Goal: Task Accomplishment & Management: Use online tool/utility

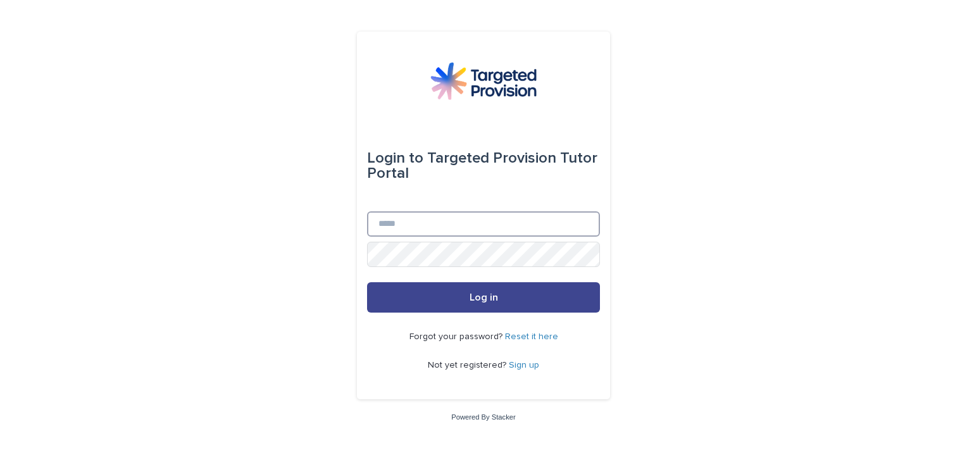
type input "**********"
click at [473, 282] on button "Log in" at bounding box center [483, 297] width 233 height 30
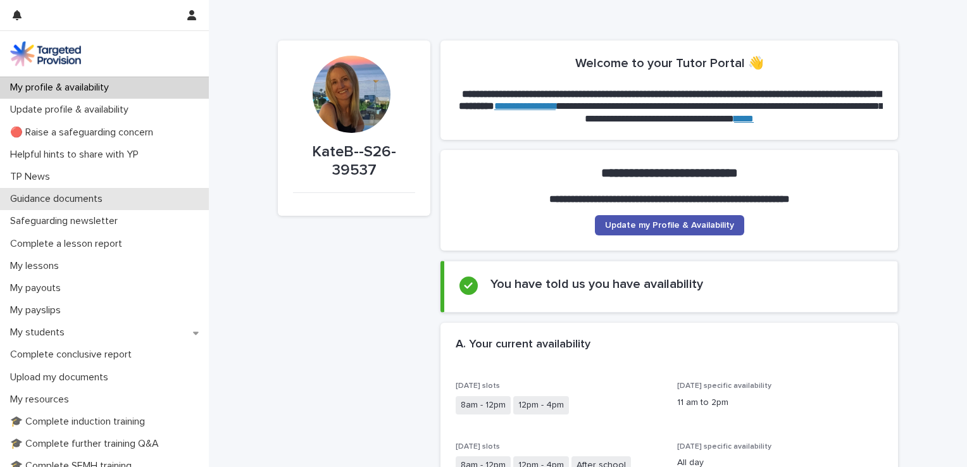
click at [95, 190] on div "Guidance documents" at bounding box center [104, 199] width 209 height 22
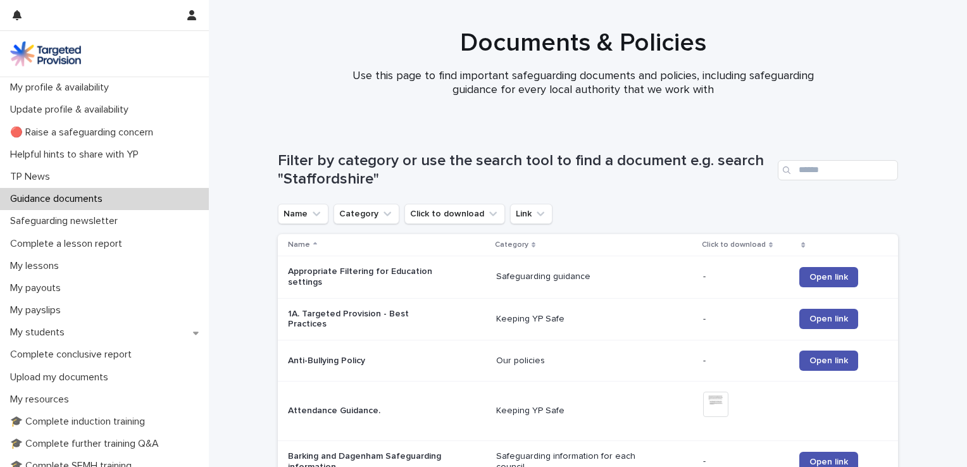
scroll to position [256, 0]
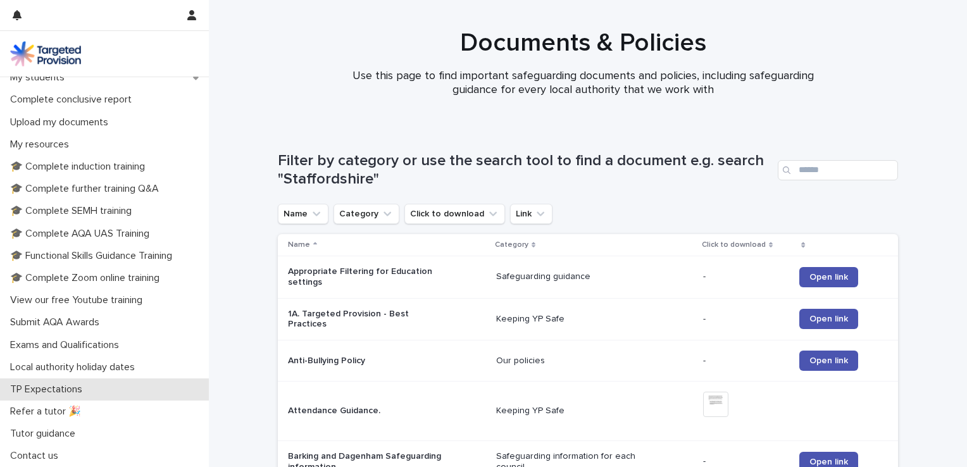
click at [56, 384] on p "TP Expectations" at bounding box center [48, 390] width 87 height 12
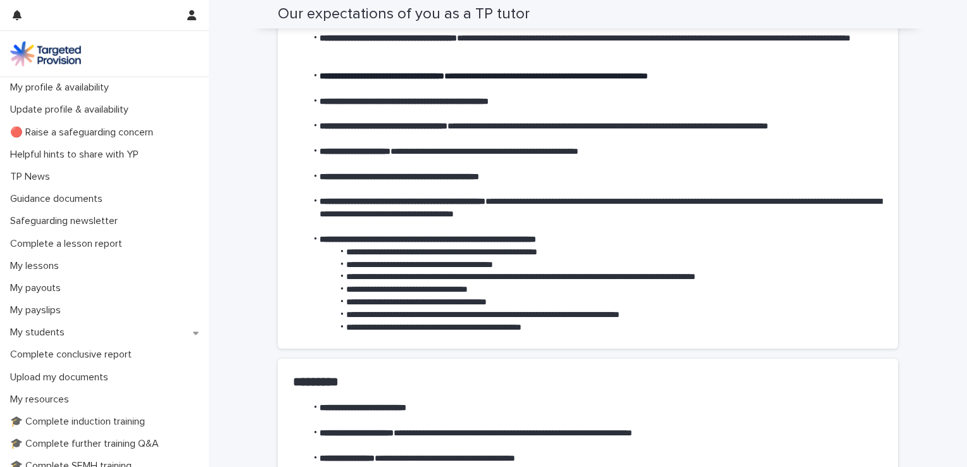
scroll to position [256, 0]
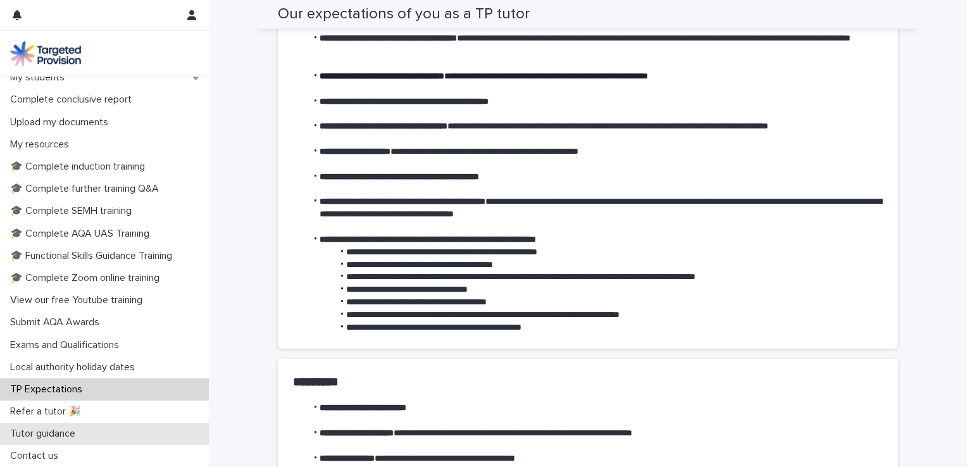
click at [3, 429] on div "Tutor guidance" at bounding box center [104, 434] width 209 height 22
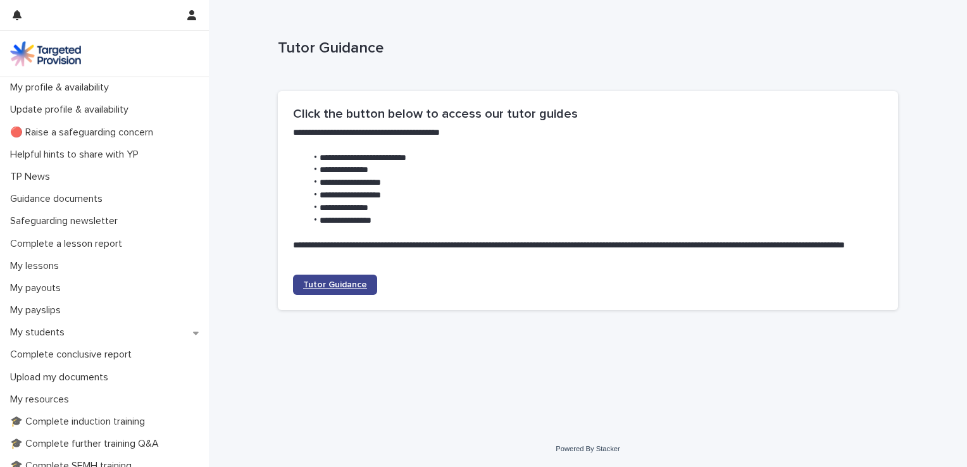
click at [318, 279] on link "Tutor Guidance" at bounding box center [335, 285] width 84 height 20
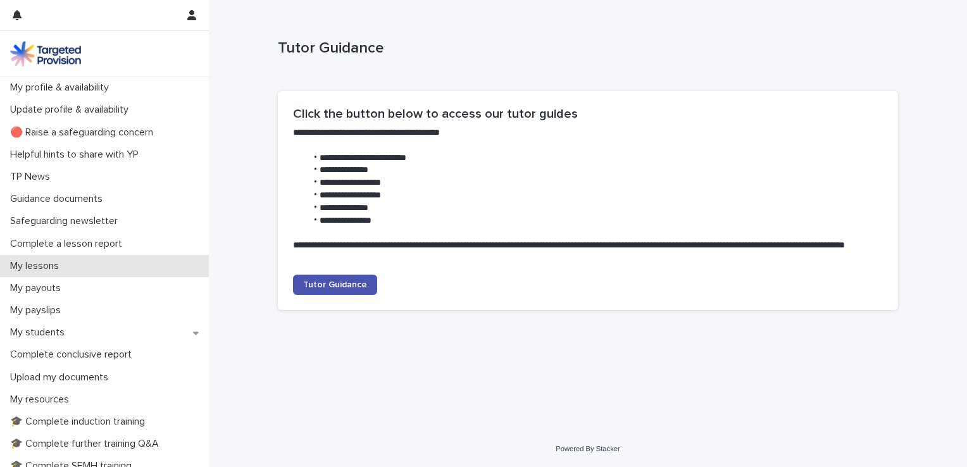
click at [44, 269] on p "My lessons" at bounding box center [37, 266] width 64 height 12
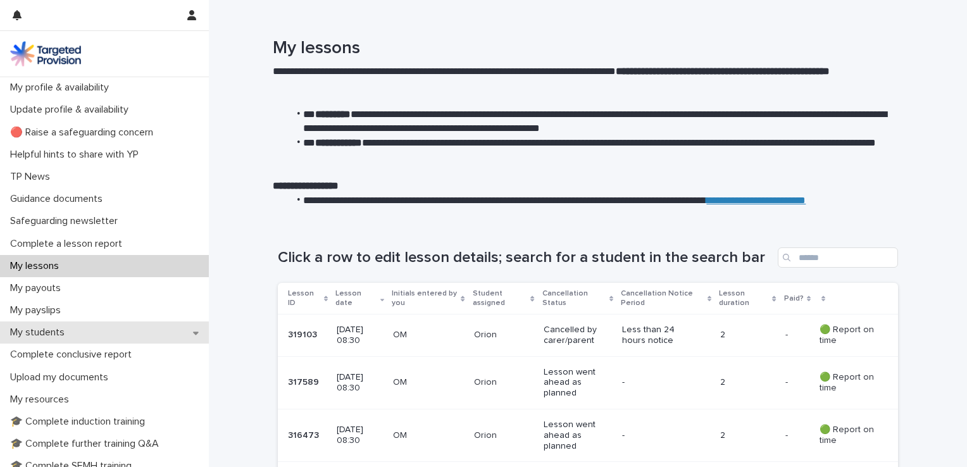
click at [126, 337] on div "My students" at bounding box center [104, 333] width 209 height 22
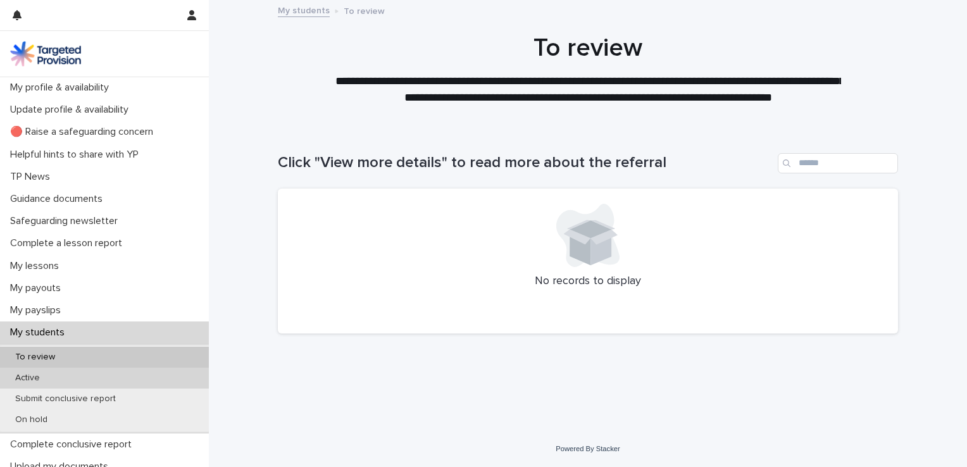
click at [61, 384] on div "Active" at bounding box center [104, 378] width 209 height 21
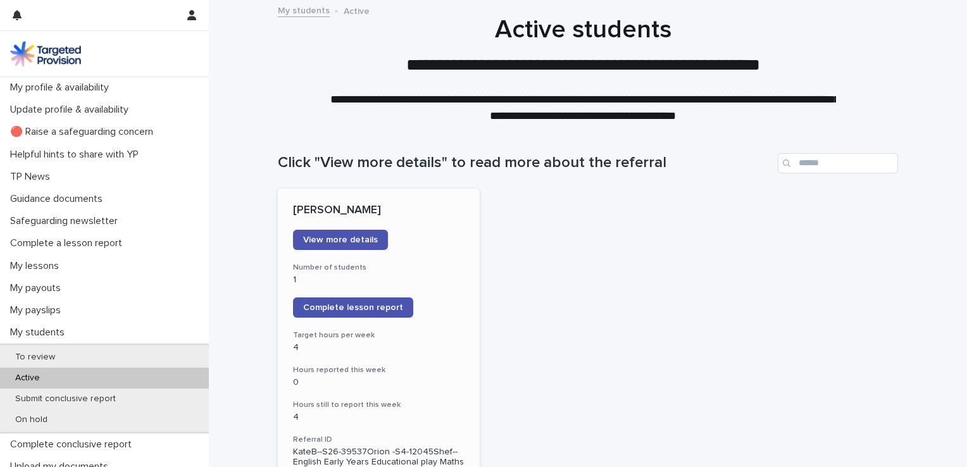
click at [384, 281] on p "1" at bounding box center [379, 280] width 172 height 11
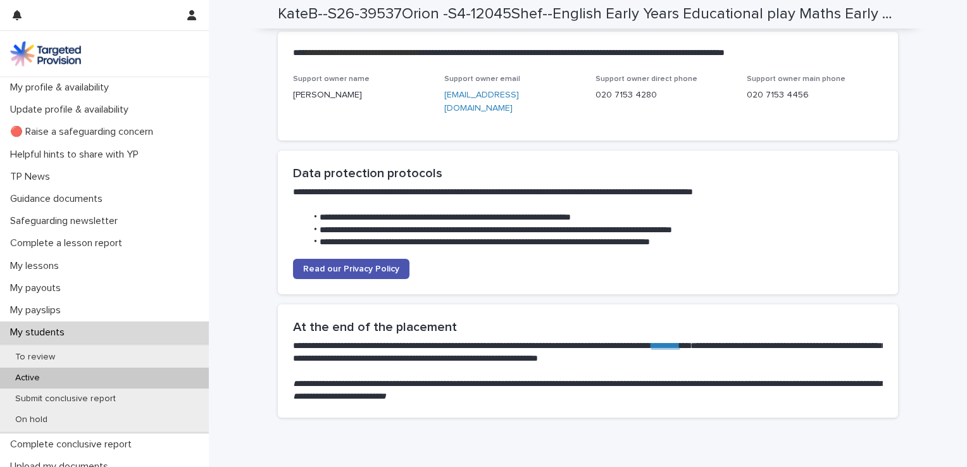
scroll to position [3320, 0]
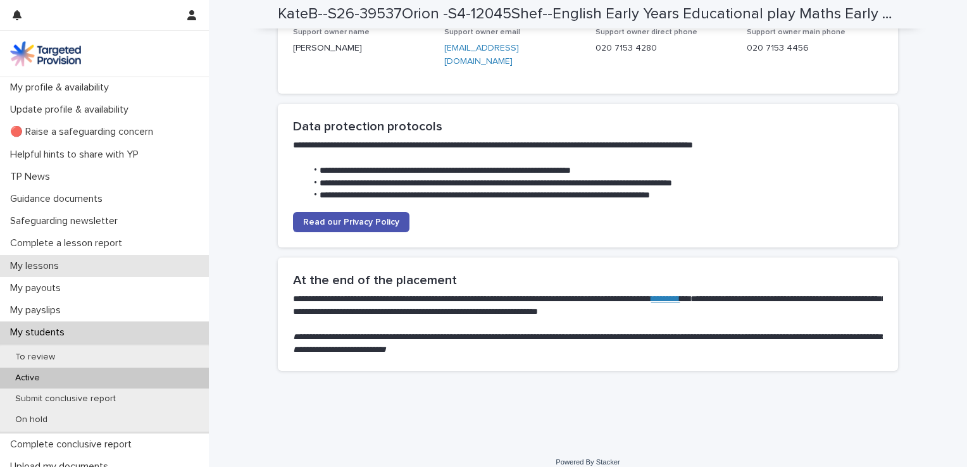
click at [77, 266] on div "My lessons" at bounding box center [104, 266] width 209 height 22
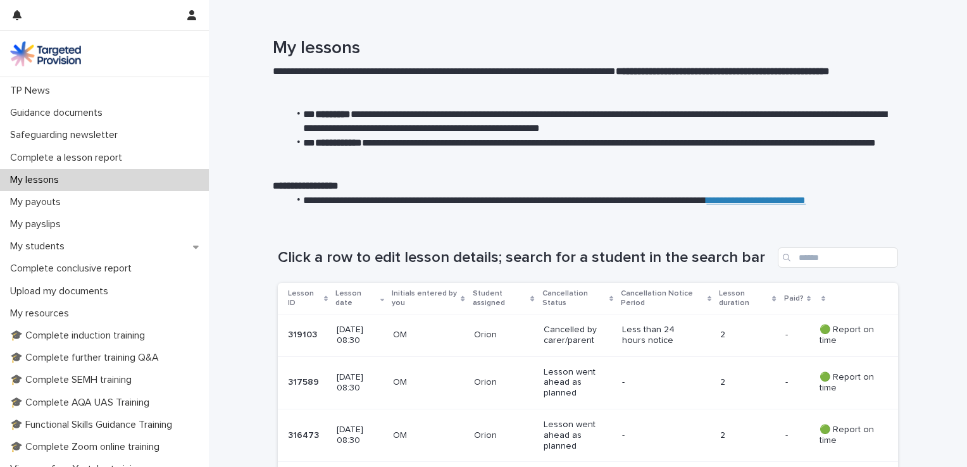
scroll to position [80, 0]
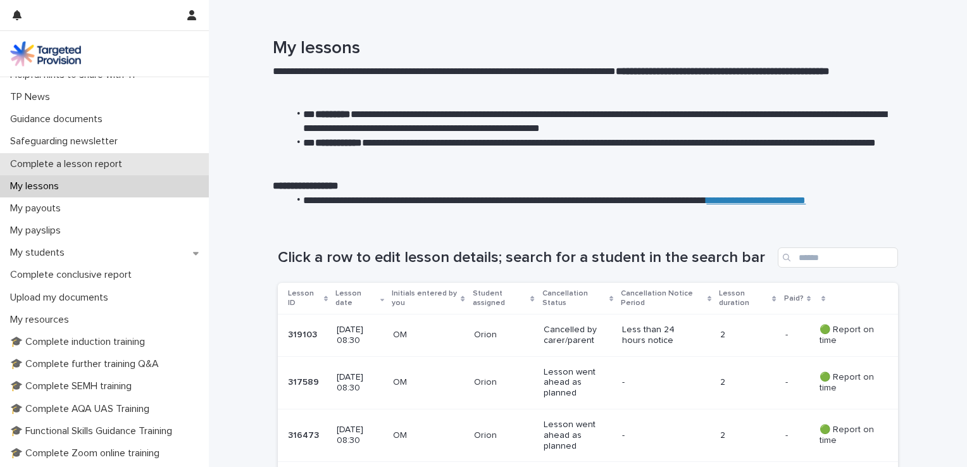
click at [112, 159] on p "Complete a lesson report" at bounding box center [68, 164] width 127 height 12
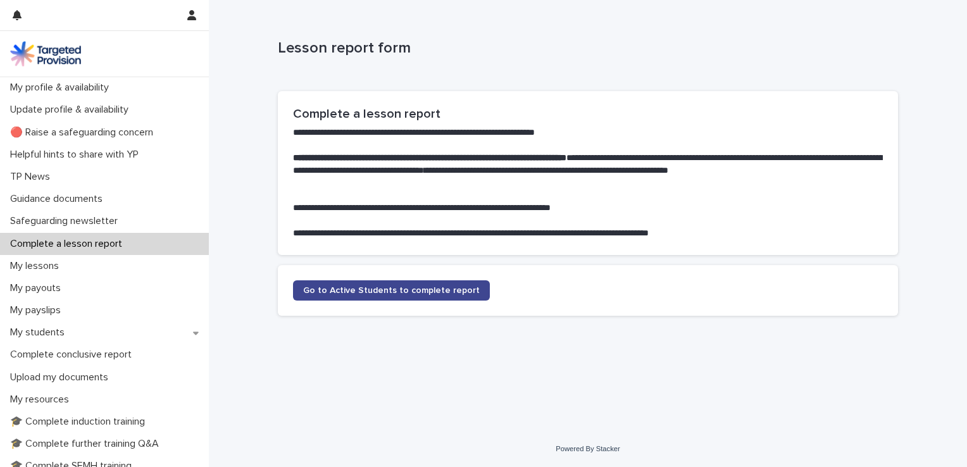
click at [389, 285] on link "Go to Active Students to complete report" at bounding box center [391, 290] width 197 height 20
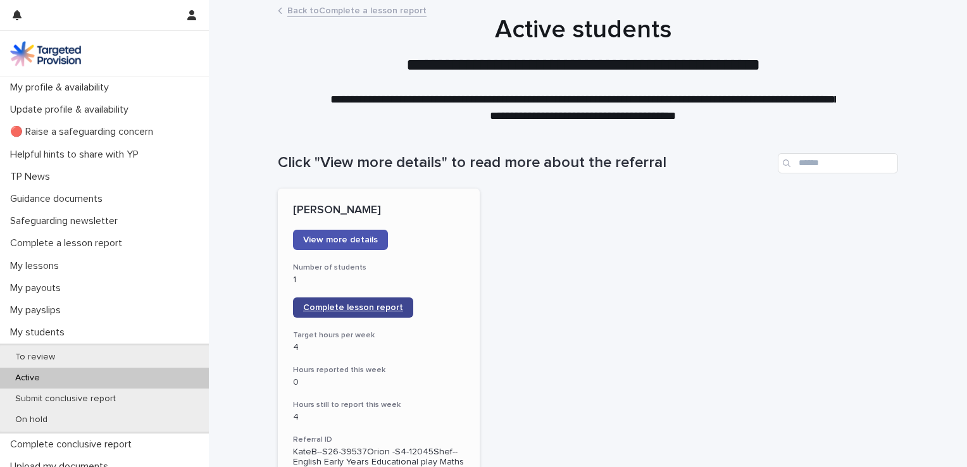
click at [372, 303] on span "Complete lesson report" at bounding box center [353, 307] width 100 height 9
